Goal: Information Seeking & Learning: Learn about a topic

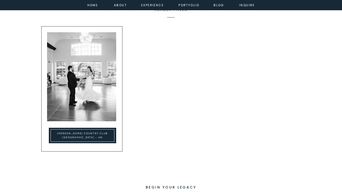
scroll to position [2297, 0]
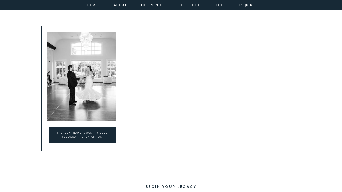
click at [55, 136] on h2 "[PERSON_NAME] Country Club [GEOGRAPHIC_DATA] – An Unexpected and Stunning Venue…" at bounding box center [82, 135] width 61 height 8
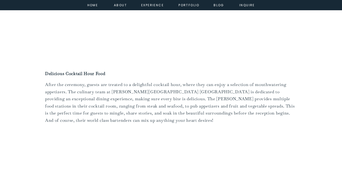
scroll to position [612, 0]
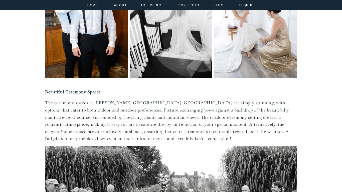
click at [263, 130] on p "The ceremony spaces at [PERSON_NAME][GEOGRAPHIC_DATA] [GEOGRAPHIC_DATA] are sim…" at bounding box center [171, 120] width 252 height 43
